Goal: Task Accomplishment & Management: Manage account settings

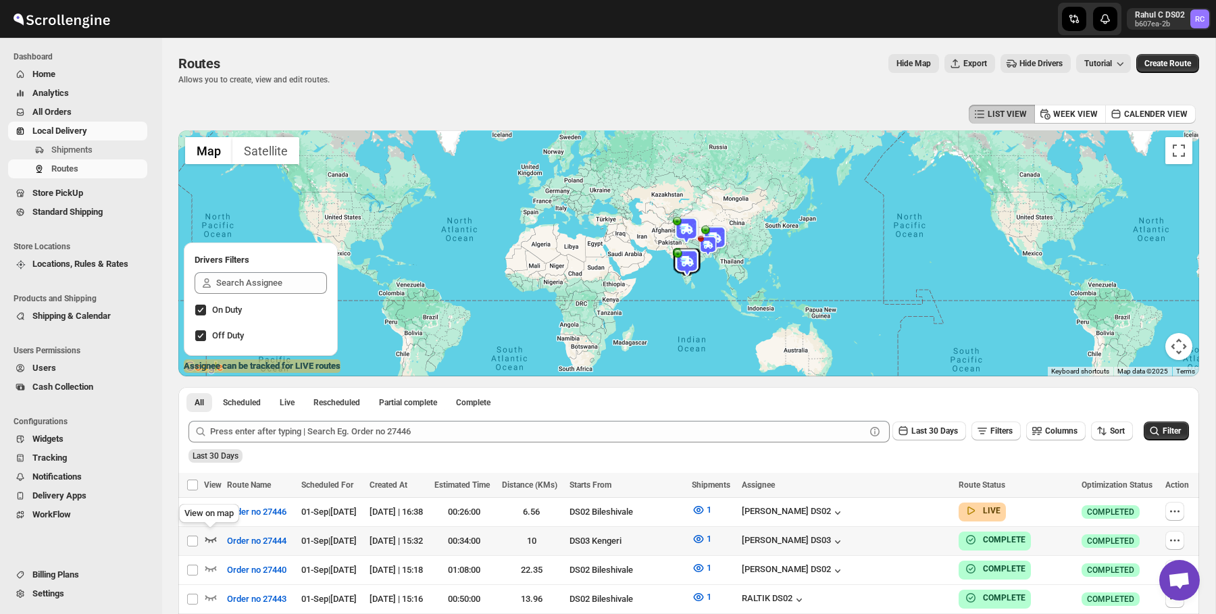
click at [213, 534] on icon "button" at bounding box center [211, 539] width 14 height 14
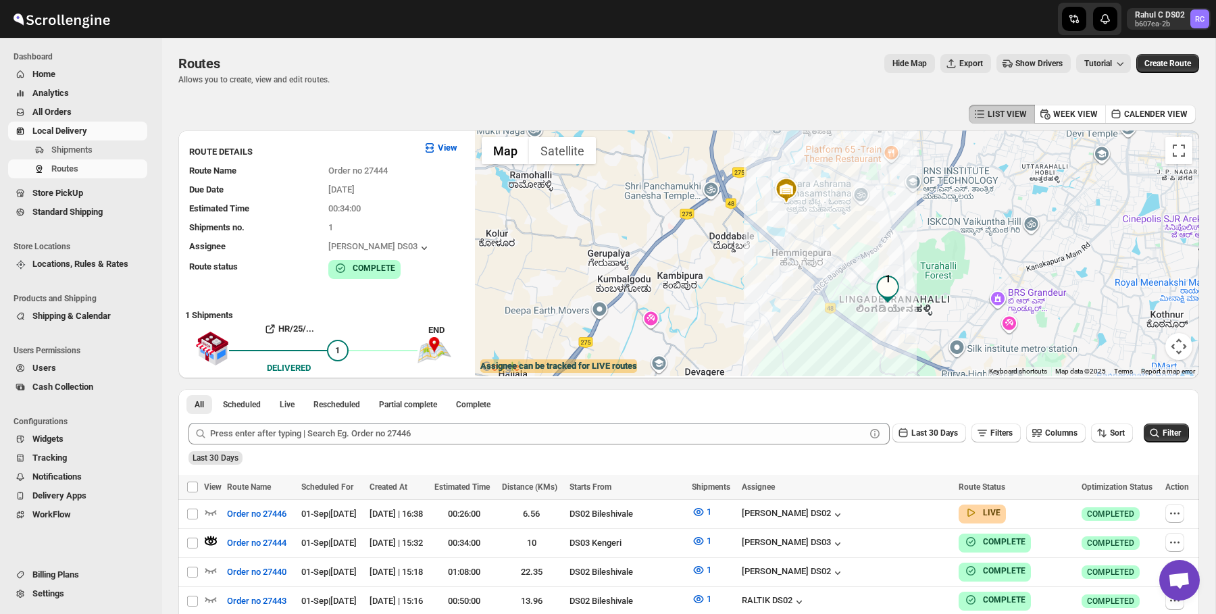
click at [788, 195] on img at bounding box center [786, 190] width 27 height 27
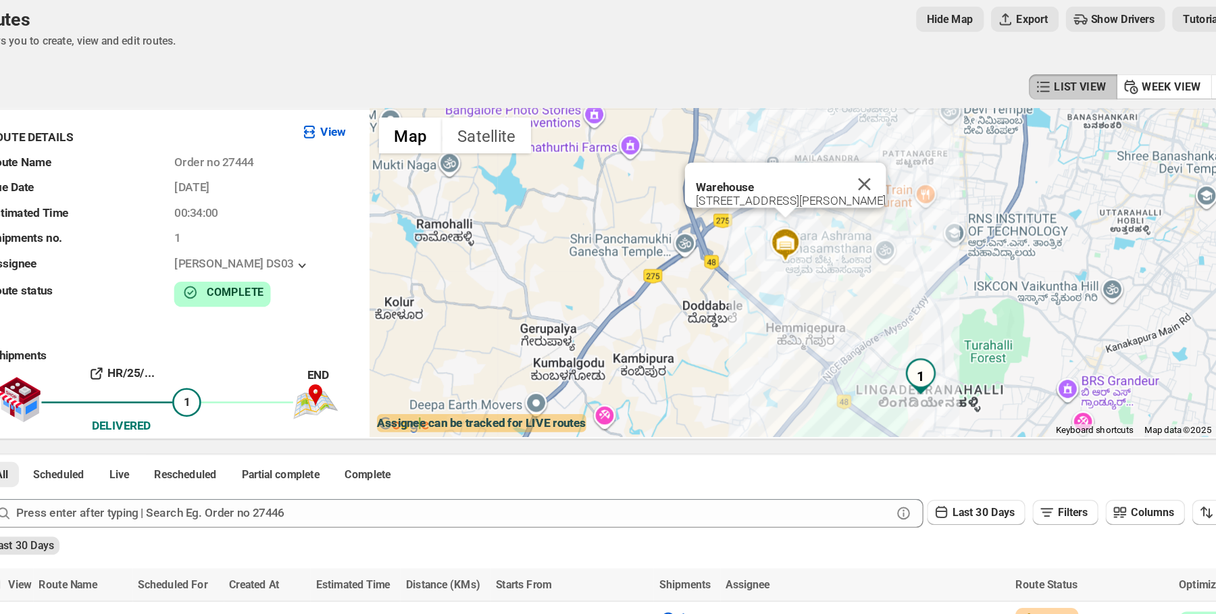
click at [787, 203] on div "[STREET_ADDRESS][PERSON_NAME]" at bounding box center [790, 199] width 142 height 10
click at [762, 190] on b "Warehouse" at bounding box center [741, 189] width 44 height 10
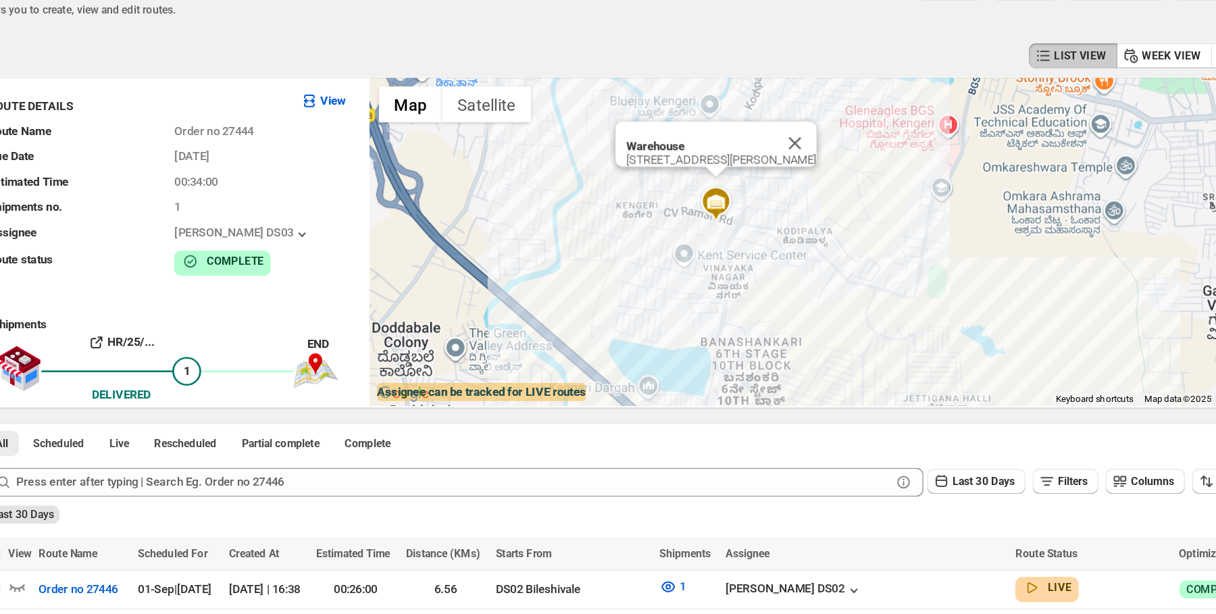
click at [733, 238] on img at bounding box center [734, 224] width 27 height 27
click at [731, 232] on img at bounding box center [734, 224] width 27 height 27
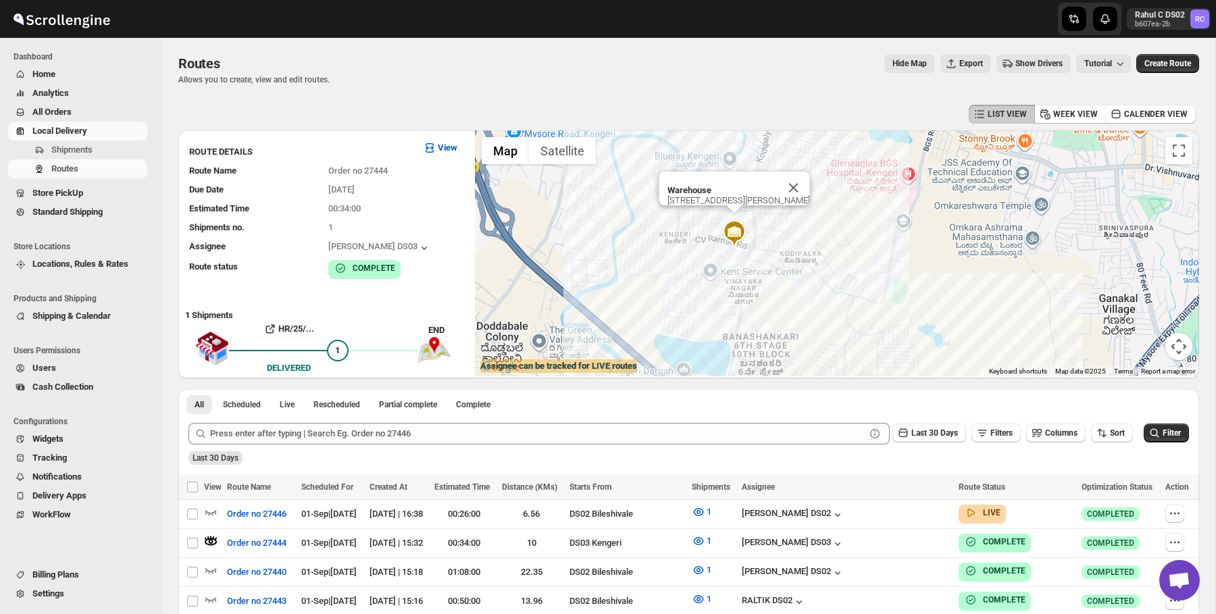
click at [99, 197] on span "Store PickUp" at bounding box center [88, 193] width 112 height 14
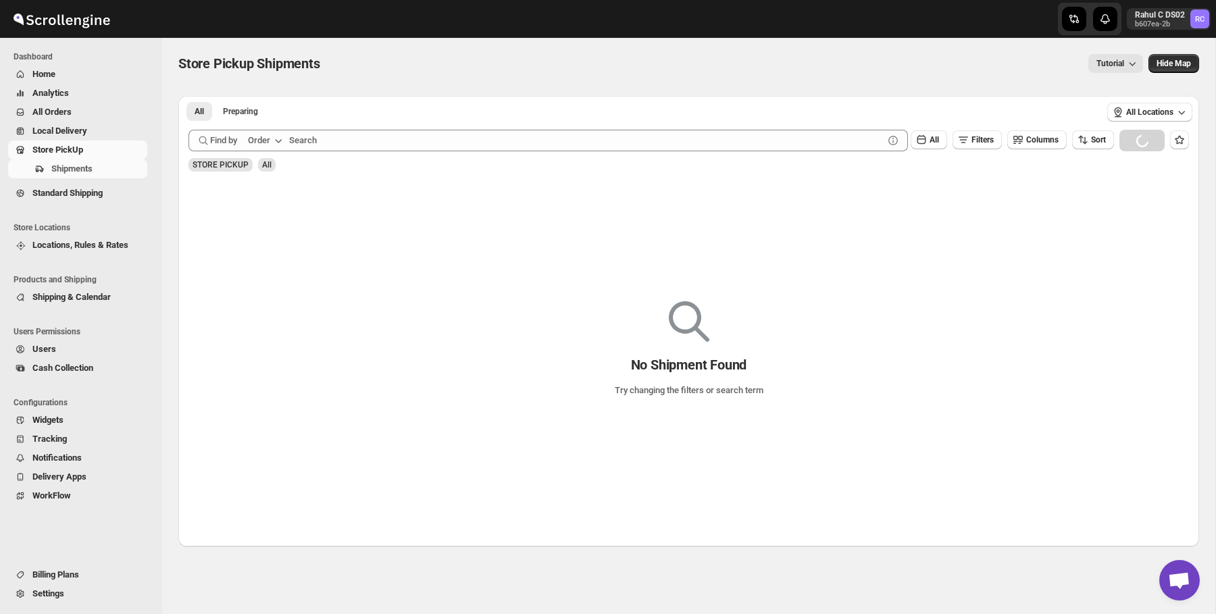
click at [93, 77] on span "Home" at bounding box center [88, 75] width 112 height 14
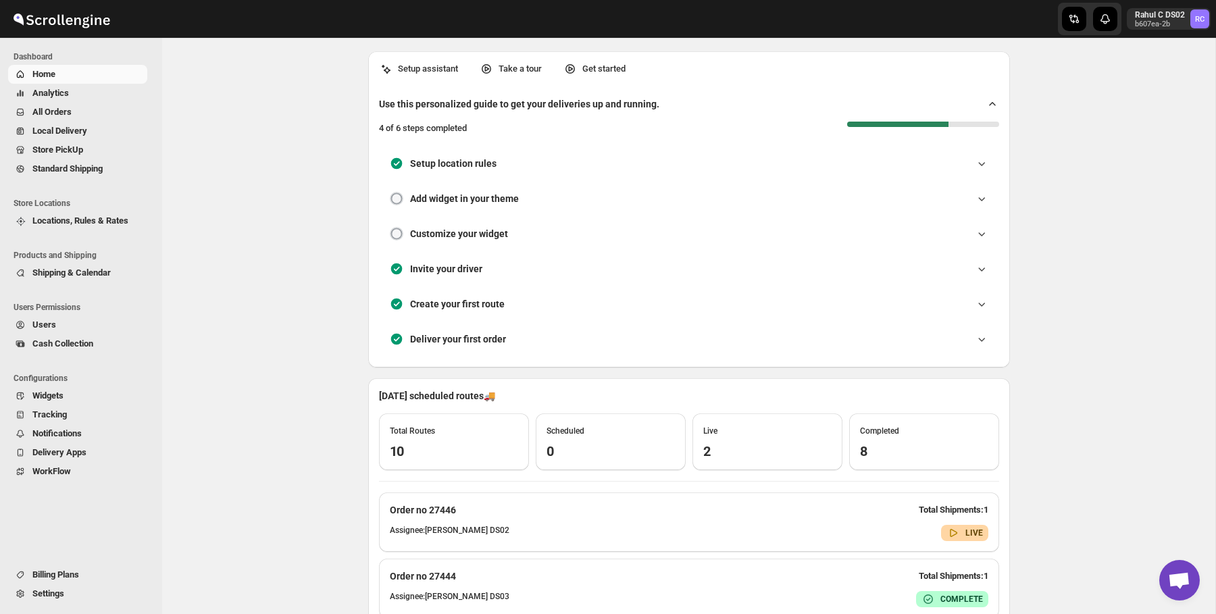
click at [70, 592] on span "Settings" at bounding box center [88, 594] width 112 height 14
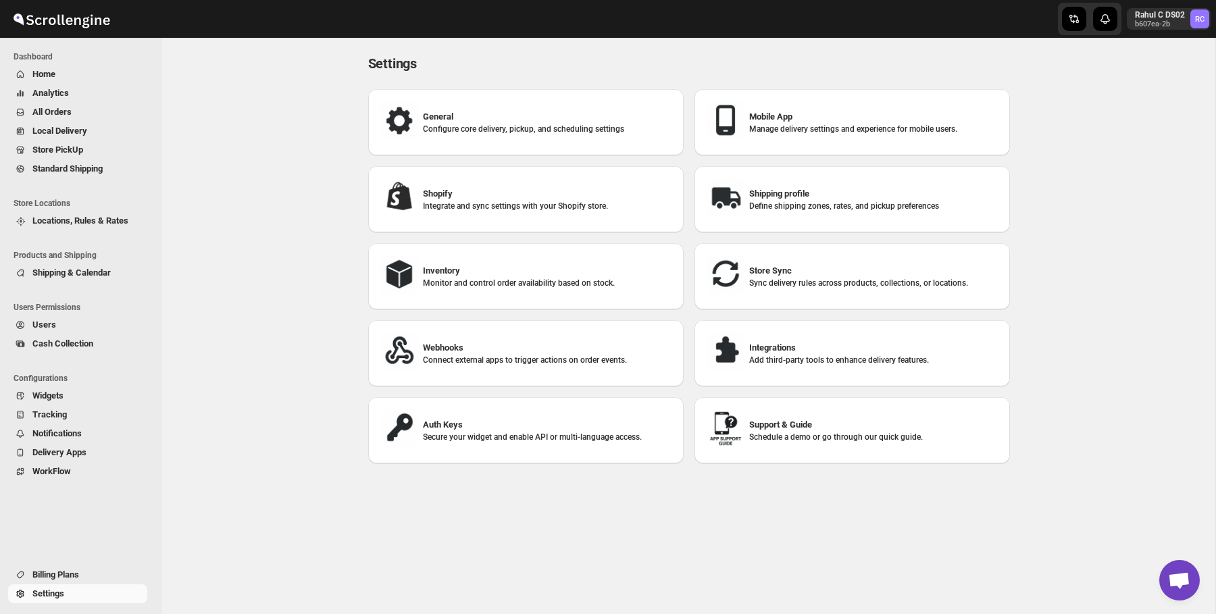
click at [109, 224] on span "Locations, Rules & Rates" at bounding box center [80, 220] width 96 height 10
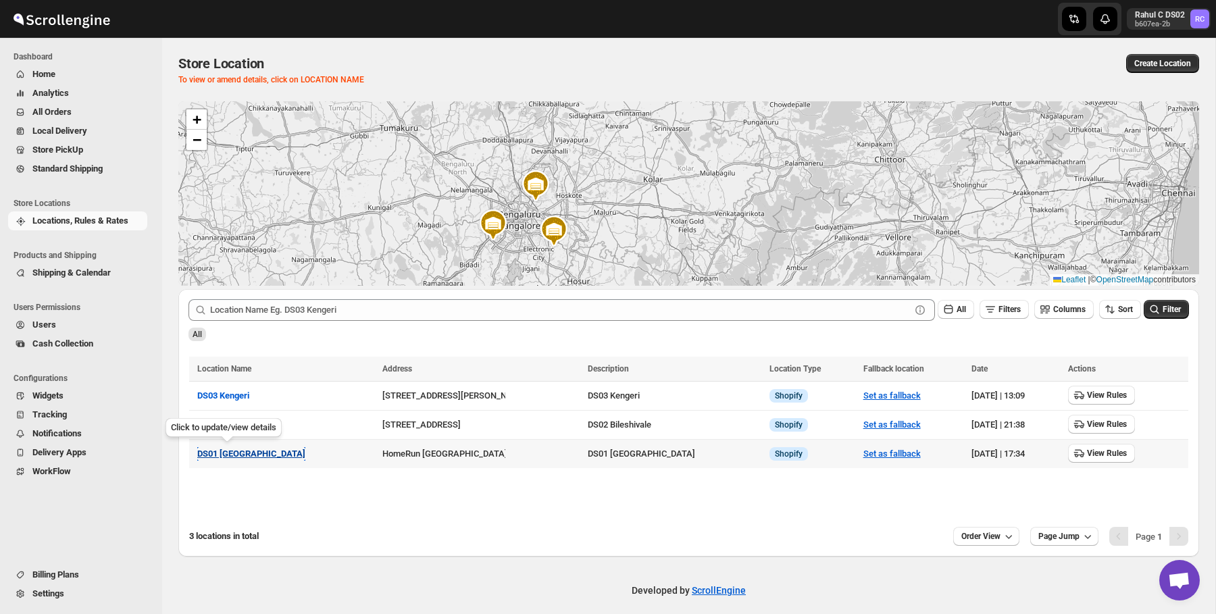
click at [244, 451] on span "DS01 [GEOGRAPHIC_DATA]" at bounding box center [251, 453] width 108 height 10
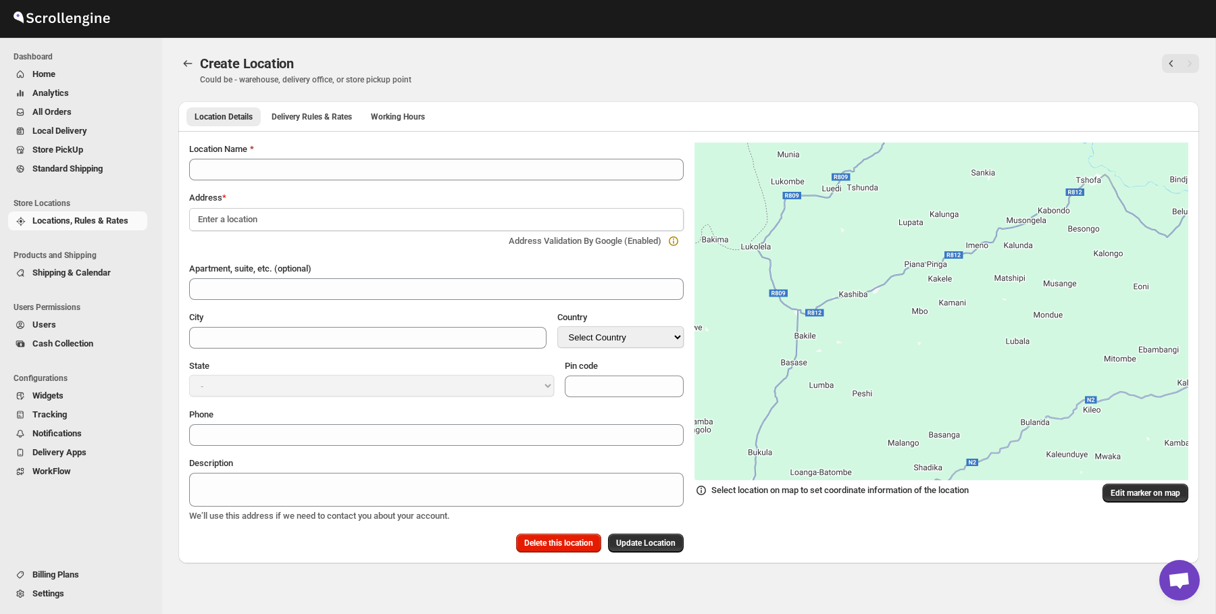
type input "DS01 [GEOGRAPHIC_DATA]"
type input "Sy No 46/1, Near [GEOGRAPHIC_DATA]"
type input "[GEOGRAPHIC_DATA]"
select select "IN"
type input "562125"
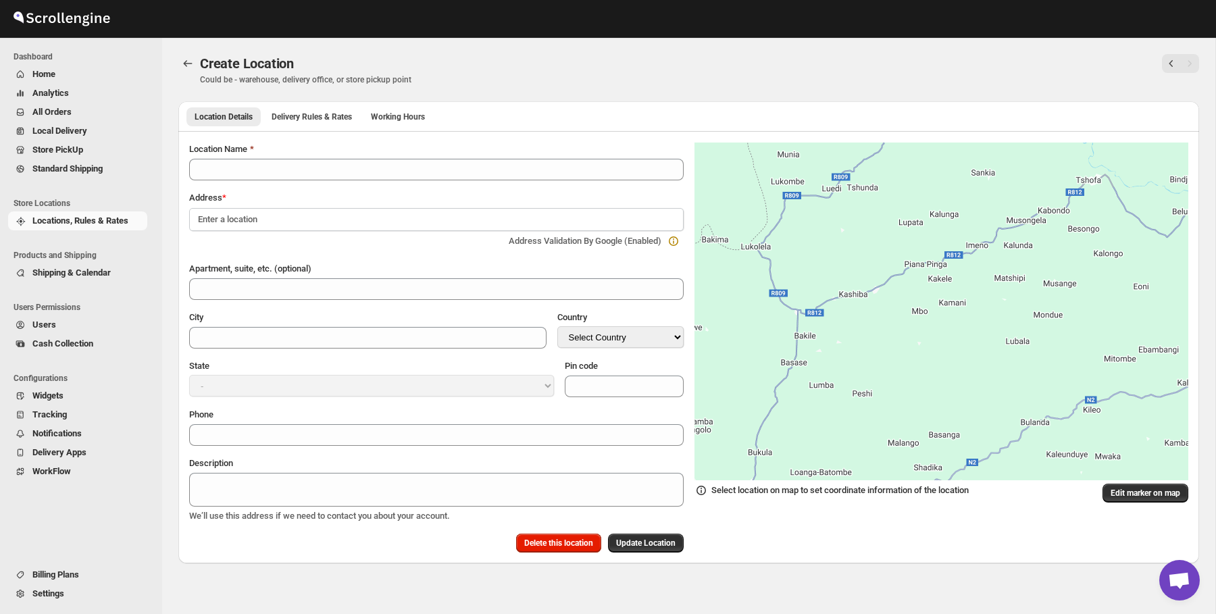
type input "[PHONE_NUMBER]"
type textarea "DS01 [GEOGRAPHIC_DATA]"
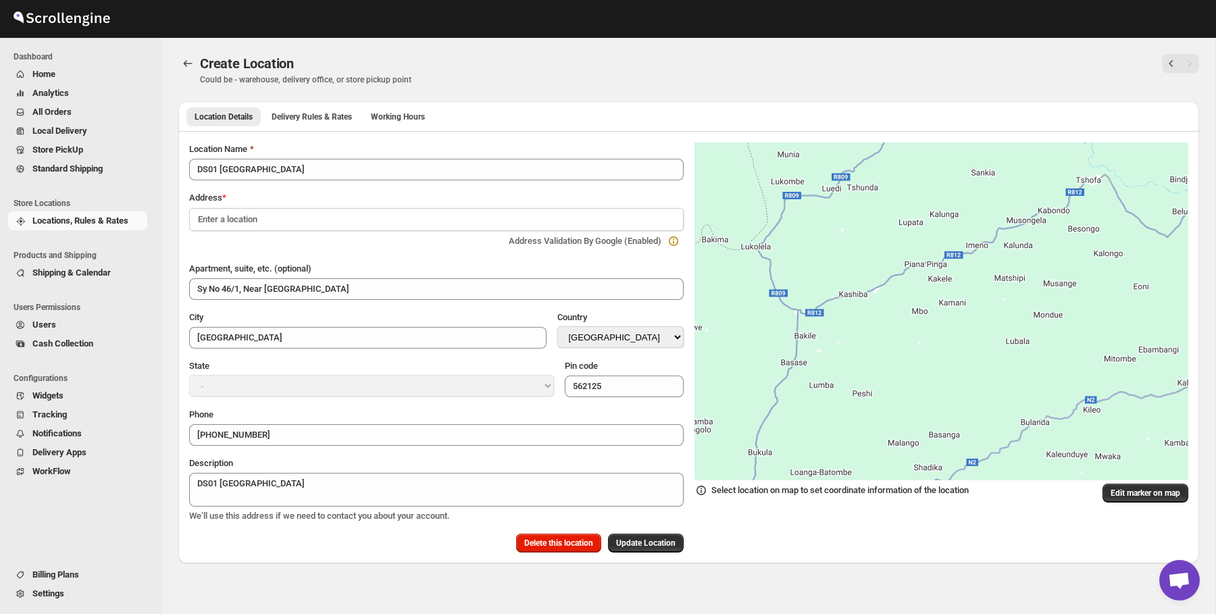
select select "[GEOGRAPHIC_DATA]"
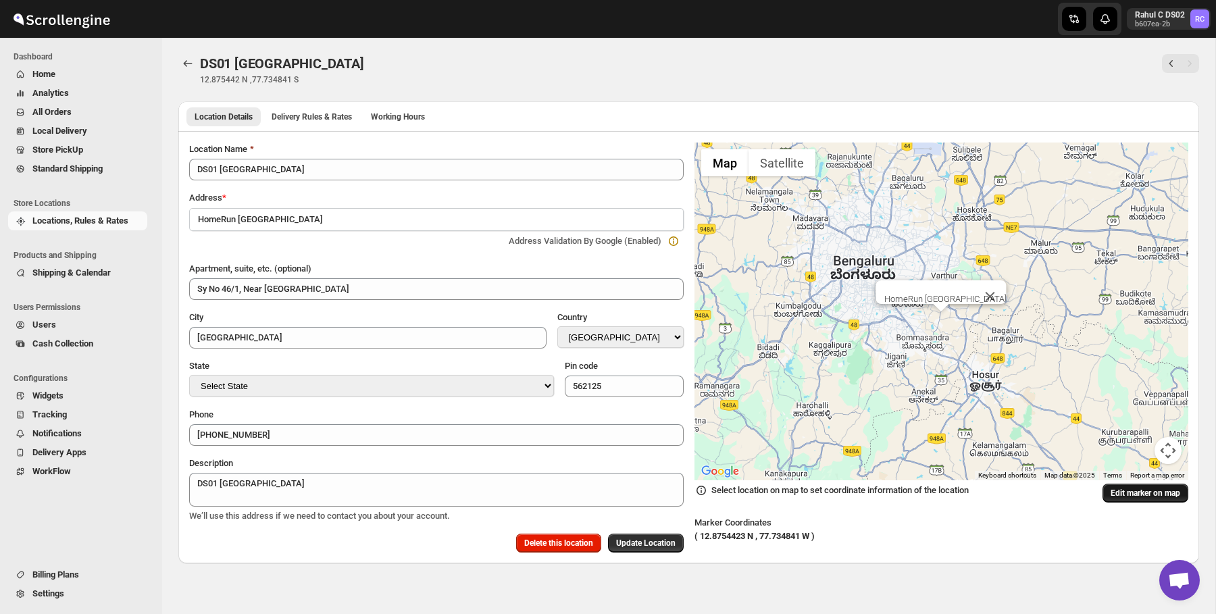
click at [1160, 494] on span "Edit marker on map" at bounding box center [1145, 493] width 70 height 11
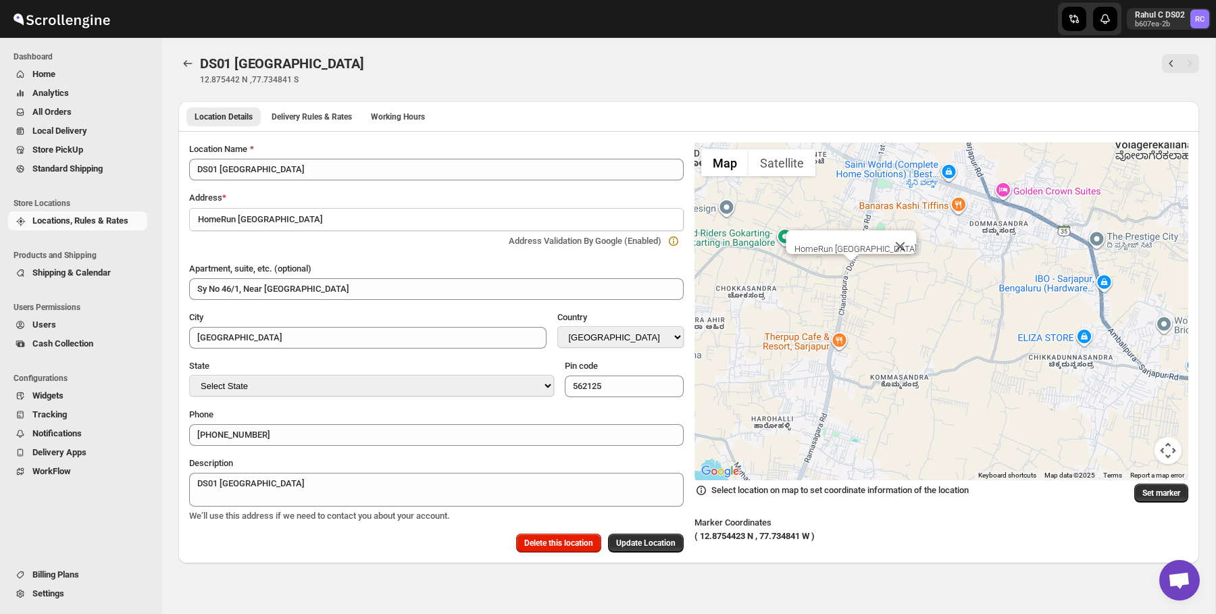
drag, startPoint x: 888, startPoint y: 296, endPoint x: 883, endPoint y: 436, distance: 139.9
click at [883, 436] on div "HomeRun [GEOGRAPHIC_DATA]" at bounding box center [941, 311] width 494 height 338
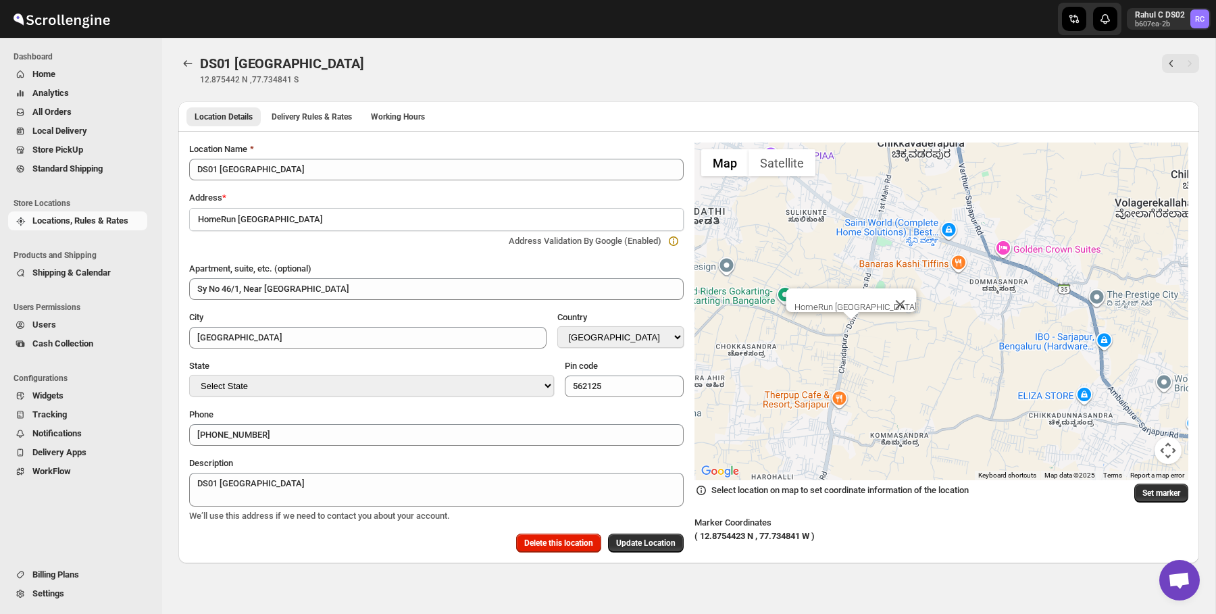
drag, startPoint x: 852, startPoint y: 297, endPoint x: 875, endPoint y: 296, distance: 23.7
click at [875, 296] on div at bounding box center [839, 295] width 90 height 14
drag, startPoint x: 853, startPoint y: 311, endPoint x: 887, endPoint y: 305, distance: 35.0
click at [856, 307] on div "HomeRun [GEOGRAPHIC_DATA]" at bounding box center [855, 307] width 122 height 10
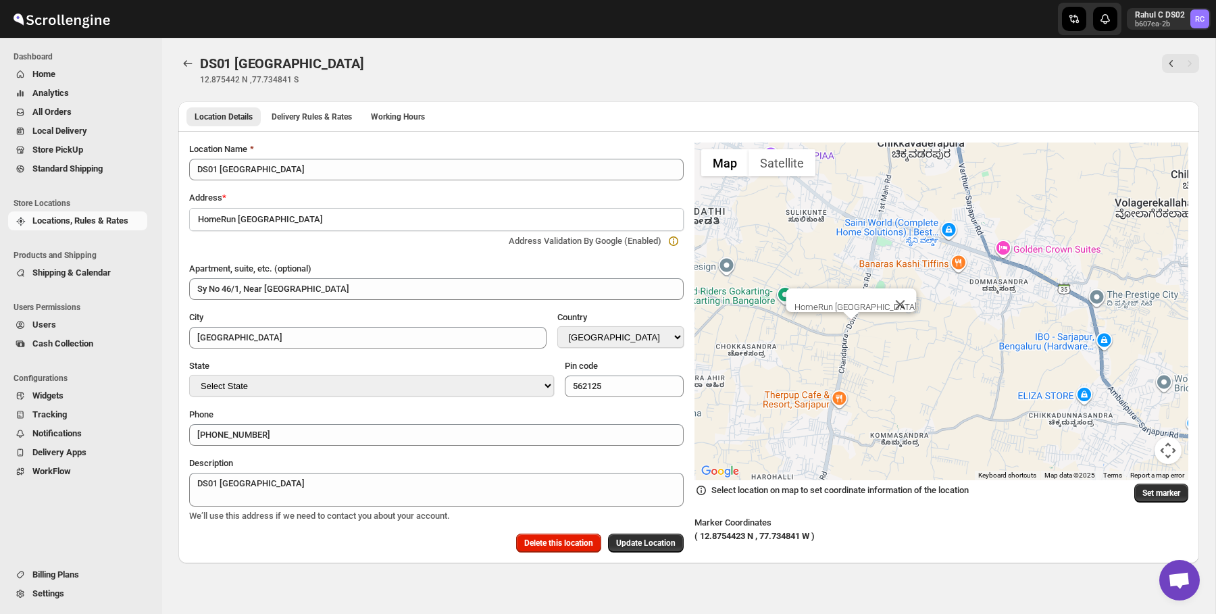
click at [852, 328] on div "HomeRun [GEOGRAPHIC_DATA]" at bounding box center [941, 311] width 494 height 338
type input "VPGP+RC"
type input "Bangalore Division"
click at [855, 313] on div "Address not found" at bounding box center [941, 311] width 494 height 338
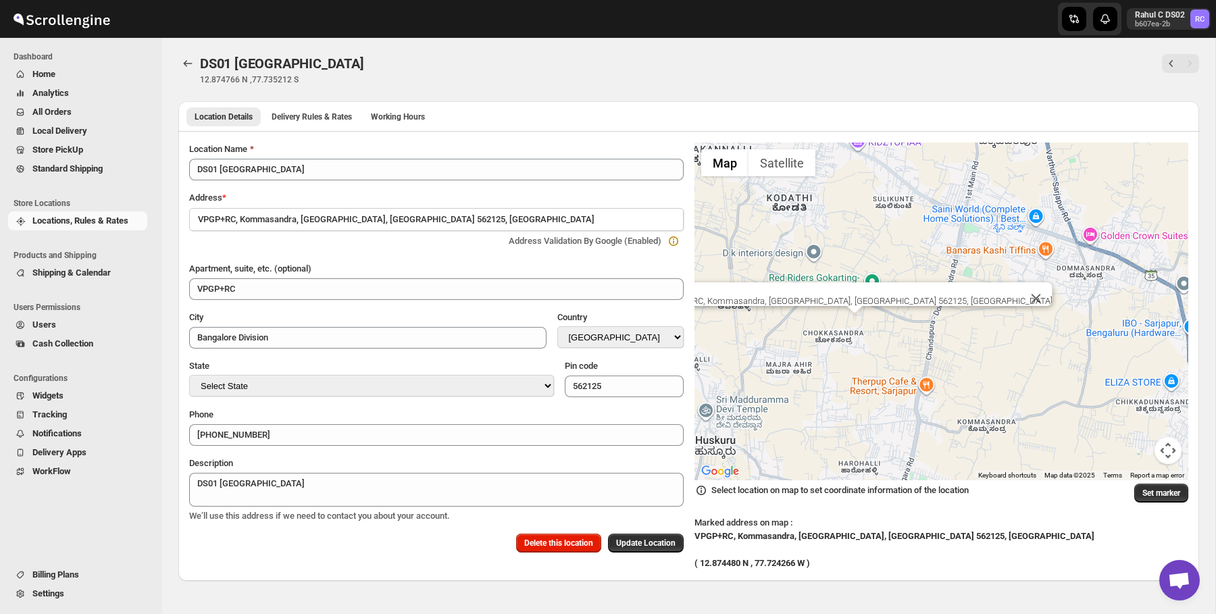
type input "VPFF+WWF"
type input "560099"
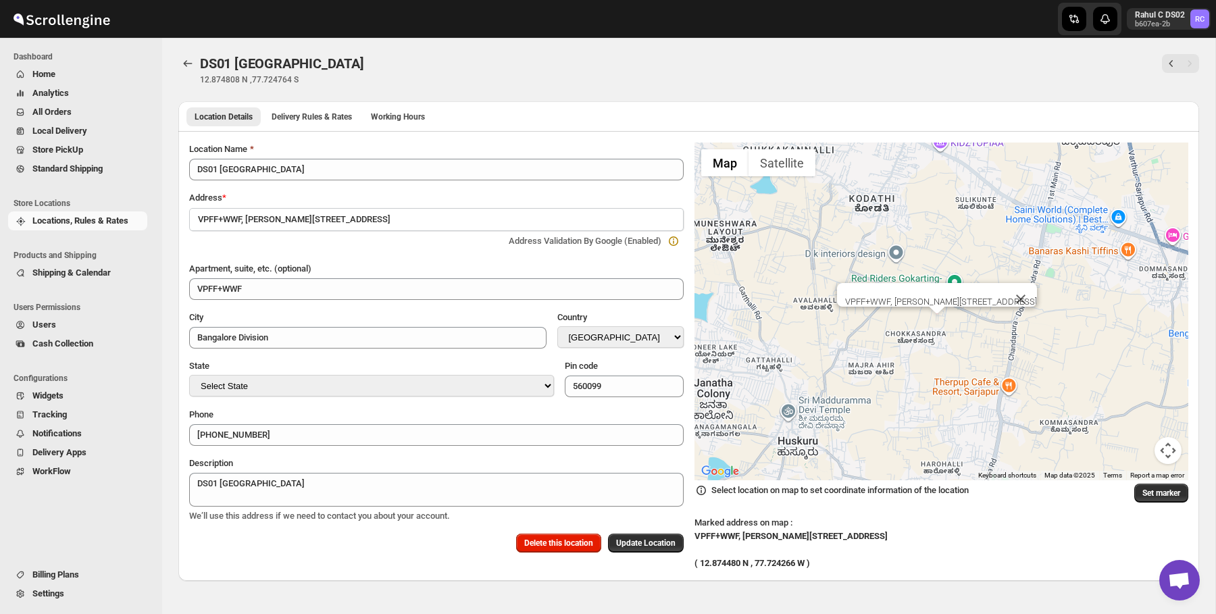
click at [949, 309] on div "VPFF+WWF, [PERSON_NAME][STREET_ADDRESS]" at bounding box center [941, 311] width 494 height 338
click at [949, 309] on div at bounding box center [949, 306] width 17 height 8
click at [922, 300] on div "VPFF+WWF, [PERSON_NAME][STREET_ADDRESS]" at bounding box center [953, 297] width 192 height 10
click at [947, 311] on div "VPFF+WWF, [PERSON_NAME][STREET_ADDRESS]" at bounding box center [941, 311] width 494 height 338
click at [931, 311] on div "VPFF+WWF, [PERSON_NAME][STREET_ADDRESS]" at bounding box center [941, 311] width 494 height 338
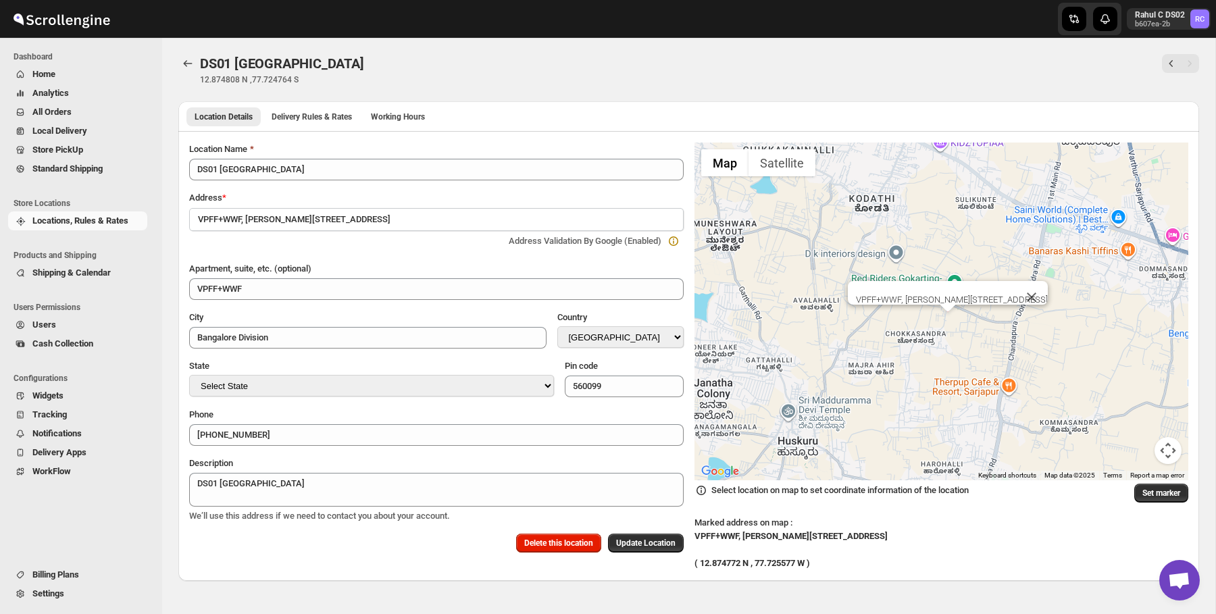
type input "VPGF+6MR"
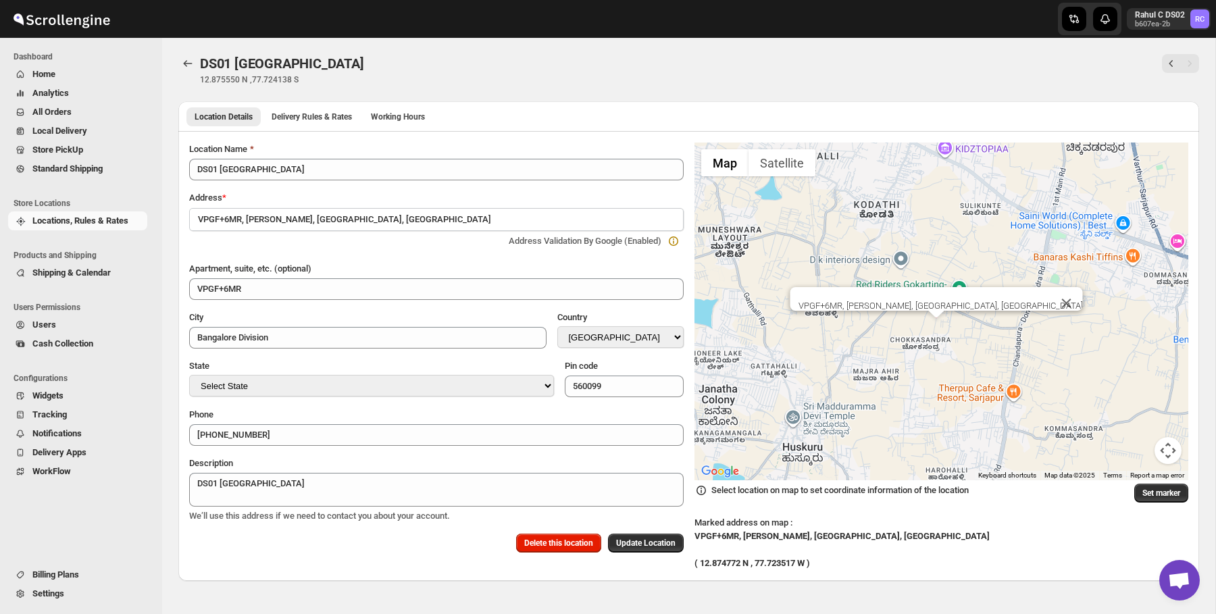
click at [985, 263] on div "VPGF+6MR, [PERSON_NAME], [GEOGRAPHIC_DATA], [GEOGRAPHIC_DATA]" at bounding box center [941, 311] width 494 height 338
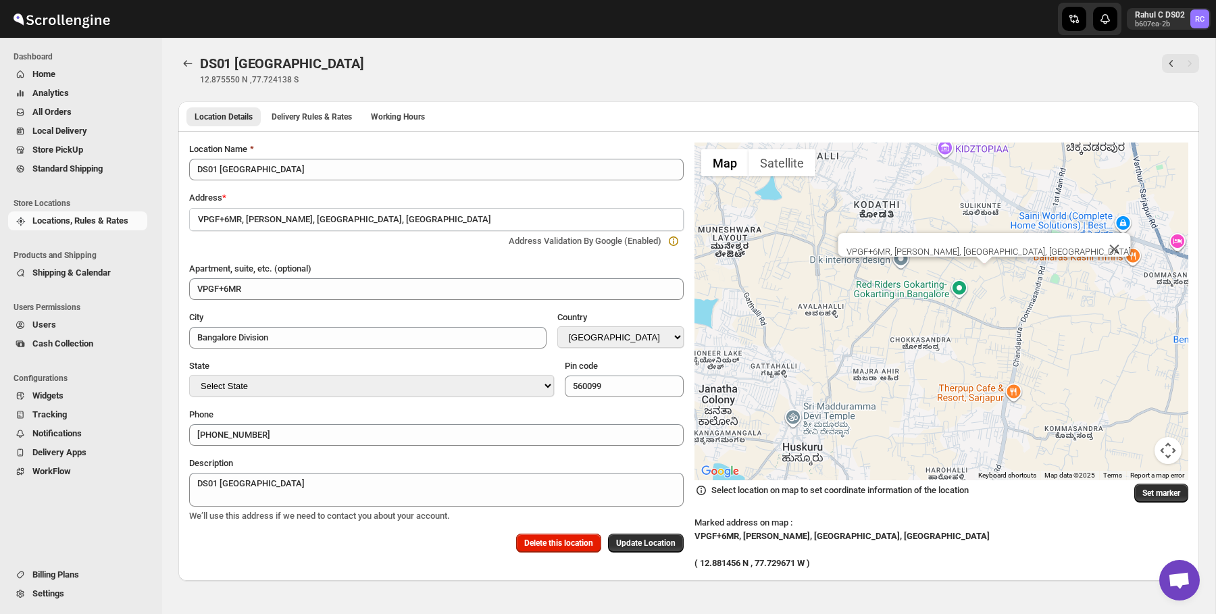
type input "562125"
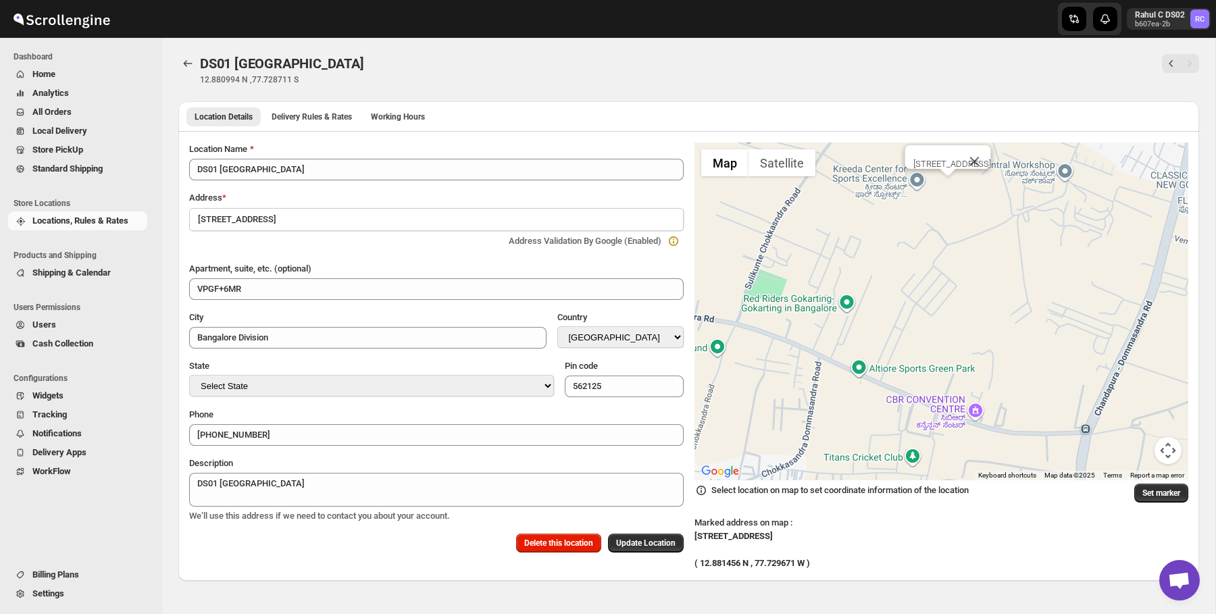
click at [900, 232] on div "[STREET_ADDRESS]" at bounding box center [941, 311] width 494 height 338
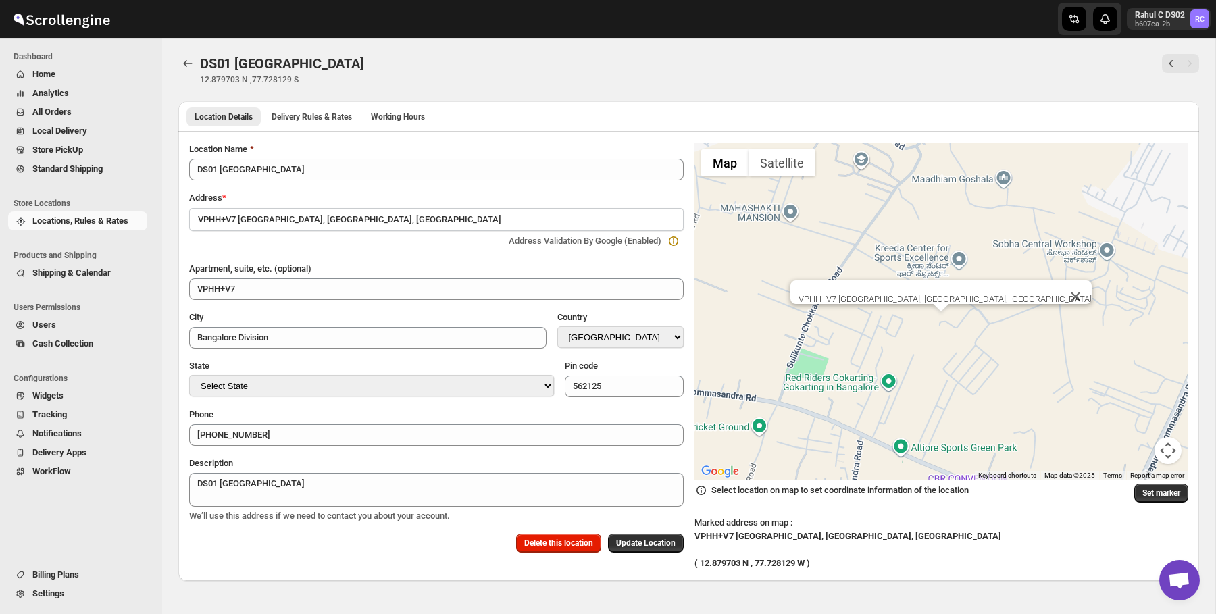
click at [919, 197] on div "VPHH+V7 [GEOGRAPHIC_DATA], [GEOGRAPHIC_DATA], [GEOGRAPHIC_DATA]" at bounding box center [941, 311] width 494 height 338
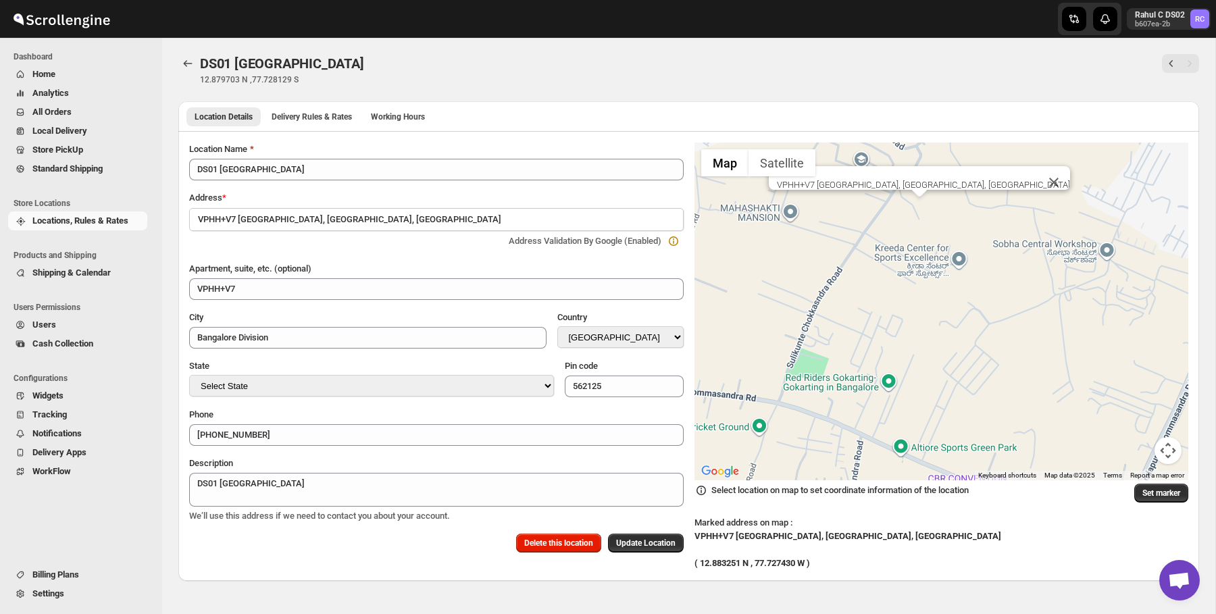
type input "VPMG+8X"
